Goal: Purchase product/service

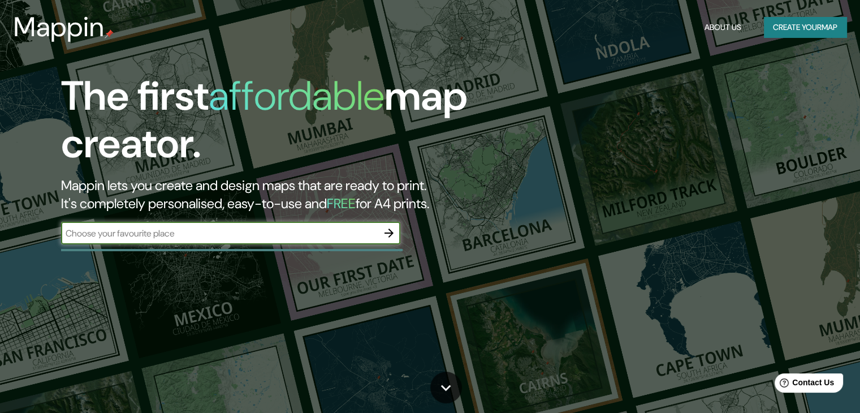
click at [390, 232] on icon "button" at bounding box center [388, 232] width 9 height 9
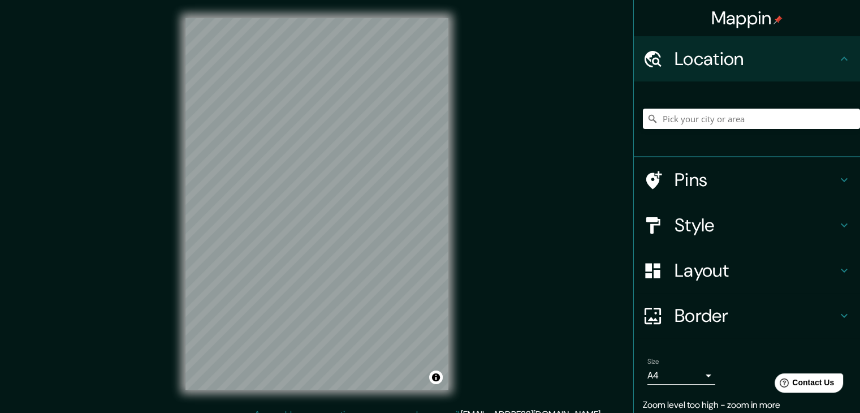
click at [172, 207] on div "© Mapbox © OpenStreetMap Improve this map" at bounding box center [316, 204] width 299 height 408
click at [690, 175] on h4 "Pins" at bounding box center [755, 179] width 163 height 23
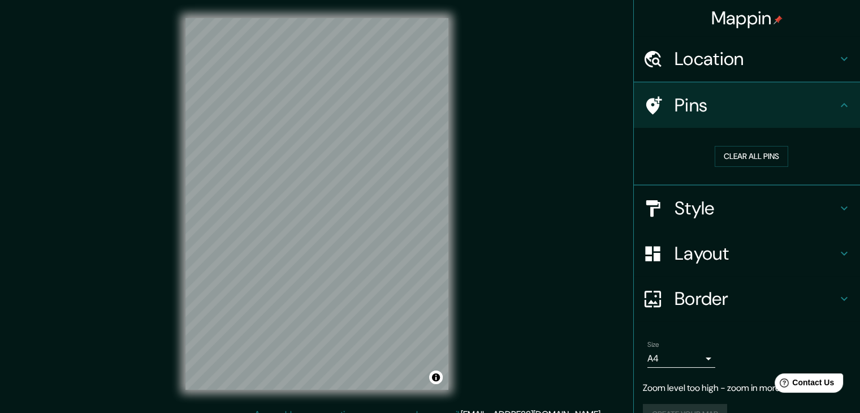
click at [686, 213] on h4 "Style" at bounding box center [755, 208] width 163 height 23
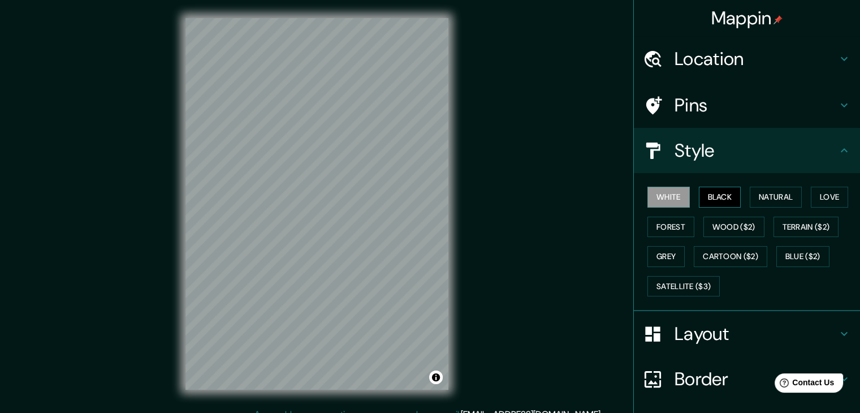
click at [710, 198] on button "Black" at bounding box center [720, 197] width 42 height 21
click at [653, 199] on button "White" at bounding box center [668, 197] width 42 height 21
click at [544, 154] on div "Mappin Location Pins Style White Black Natural Love Forest Wood ($2) Terrain ($…" at bounding box center [430, 213] width 860 height 426
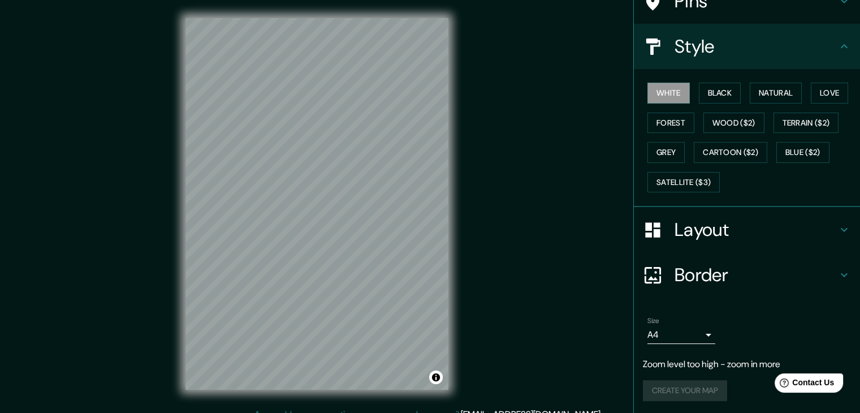
scroll to position [13, 0]
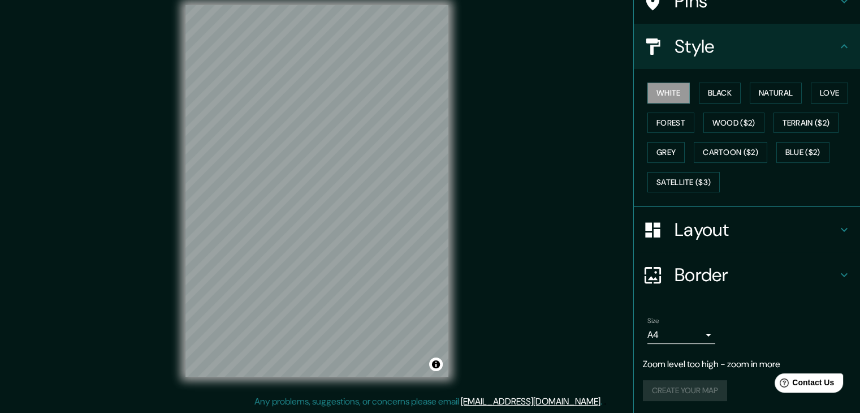
click at [677, 385] on div "Create your map" at bounding box center [747, 390] width 208 height 21
click at [564, 345] on div "Mappin Location Pins Style White Black Natural Love Forest Wood ($2) Terrain ($…" at bounding box center [430, 200] width 860 height 426
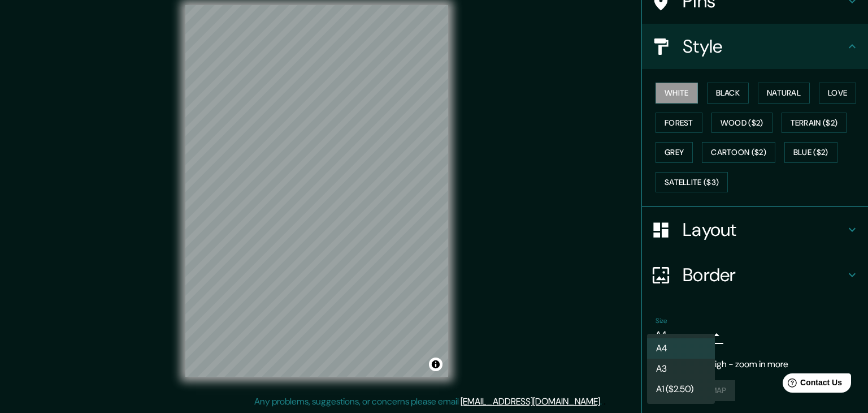
click at [669, 337] on body "Mappin Location Pins Style White Black Natural Love Forest Wood ($2) Terrain ($…" at bounding box center [434, 193] width 868 height 413
click at [672, 349] on li "A4" at bounding box center [681, 348] width 68 height 20
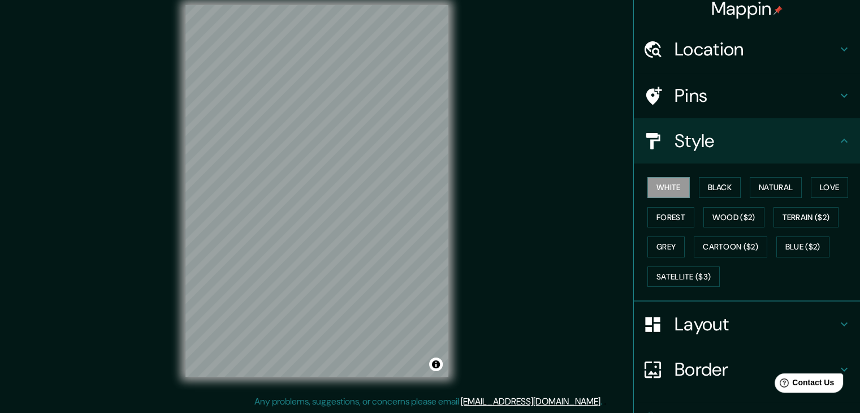
scroll to position [0, 0]
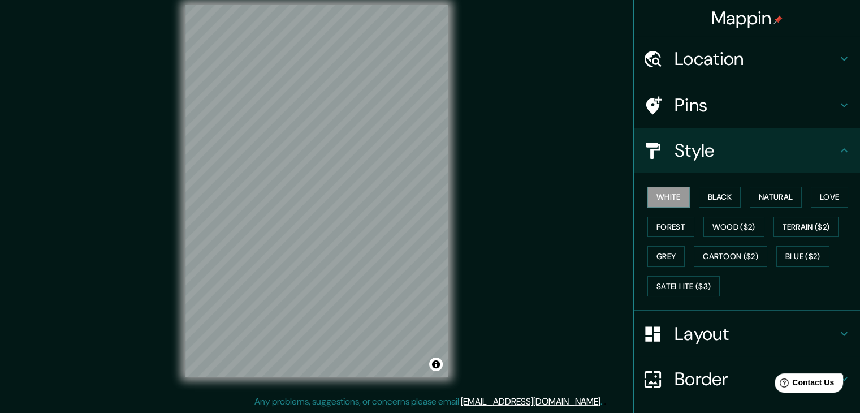
click at [694, 92] on div "Pins" at bounding box center [747, 105] width 226 height 45
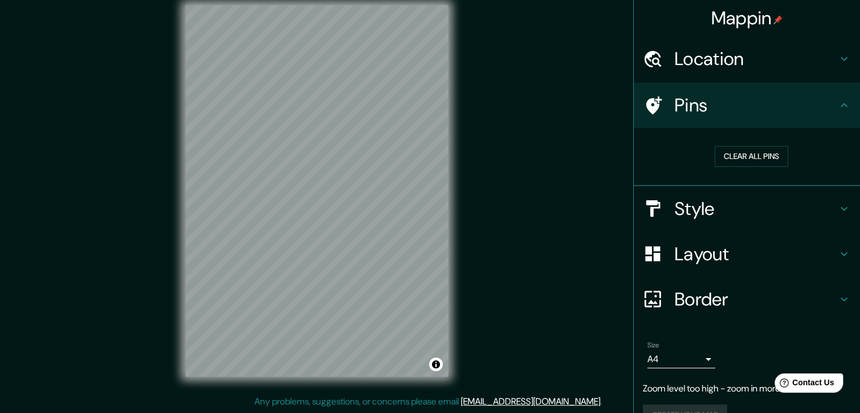
drag, startPoint x: 540, startPoint y: 205, endPoint x: 555, endPoint y: 218, distance: 19.6
click at [540, 206] on div "Mappin Location Pins Clear all pins Style Layout Border Choose a border. Hint :…" at bounding box center [430, 200] width 860 height 426
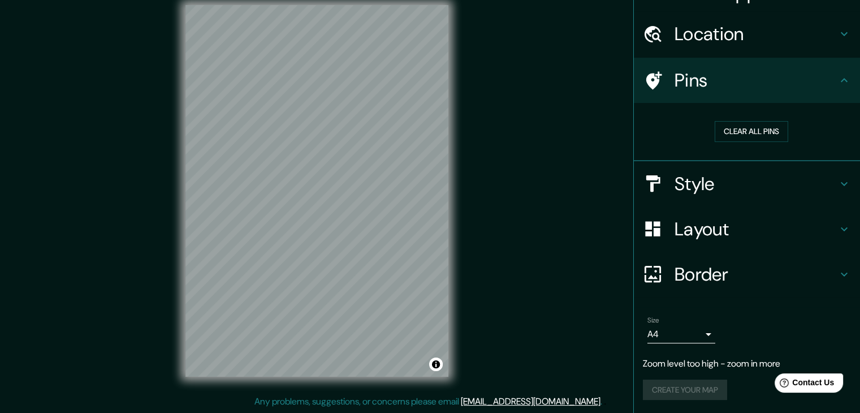
click at [674, 389] on div "Create your map" at bounding box center [747, 389] width 208 height 21
drag, startPoint x: 680, startPoint y: 387, endPoint x: 696, endPoint y: 378, distance: 18.5
click at [682, 387] on div "Create your map" at bounding box center [747, 389] width 208 height 21
click at [667, 385] on div "Create your map" at bounding box center [747, 389] width 208 height 21
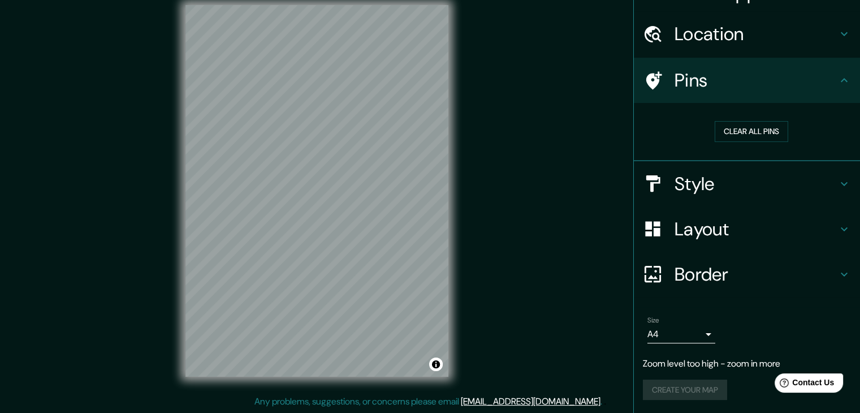
click at [667, 385] on div "Create your map" at bounding box center [747, 389] width 208 height 21
